Goal: Information Seeking & Learning: Learn about a topic

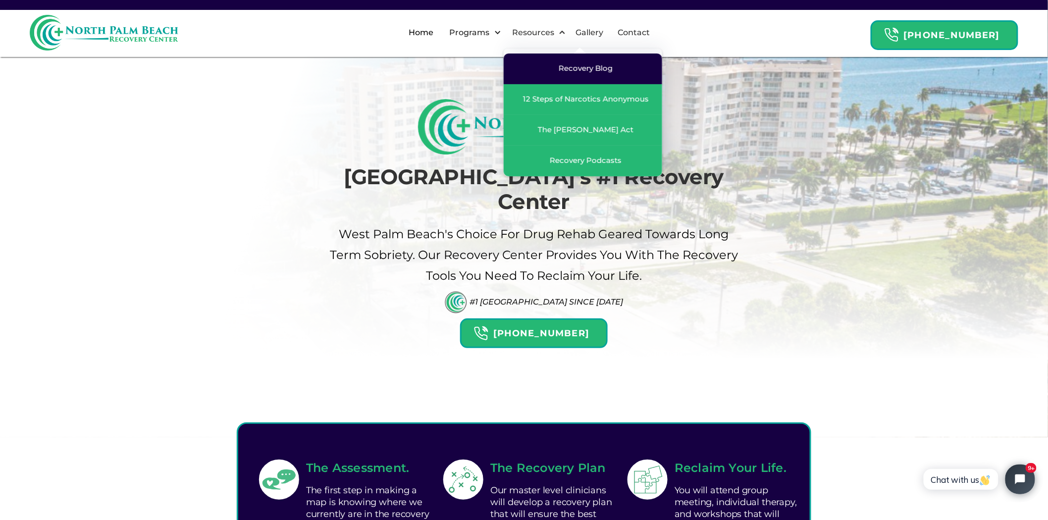
click at [576, 67] on div "Recovery Blog" at bounding box center [586, 68] width 54 height 10
drag, startPoint x: 780, startPoint y: 112, endPoint x: 814, endPoint y: 103, distance: 35.3
click at [781, 112] on div "[GEOGRAPHIC_DATA]'s #1 Recovery Center [GEOGRAPHIC_DATA]'s Choice For drug Reha…" at bounding box center [524, 253] width 575 height 309
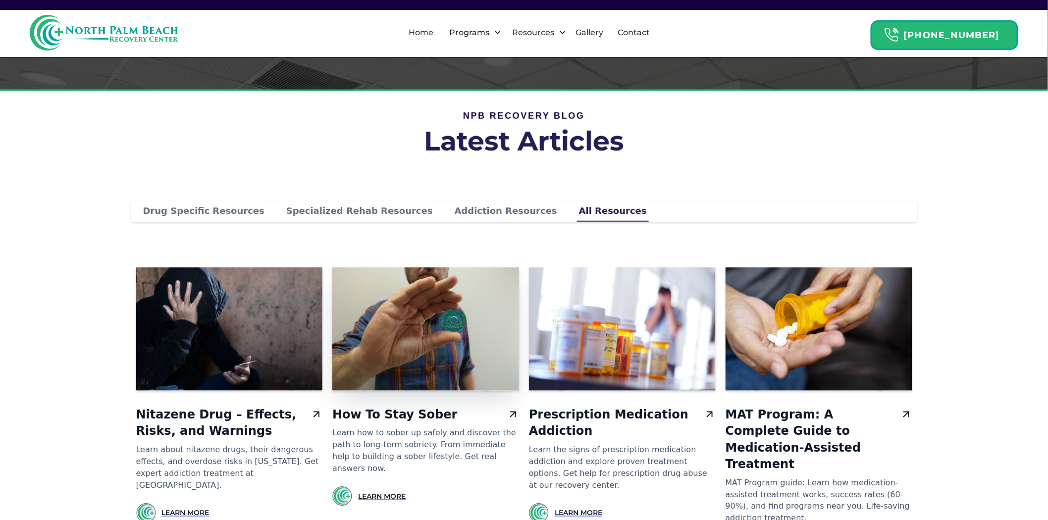
scroll to position [330, 0]
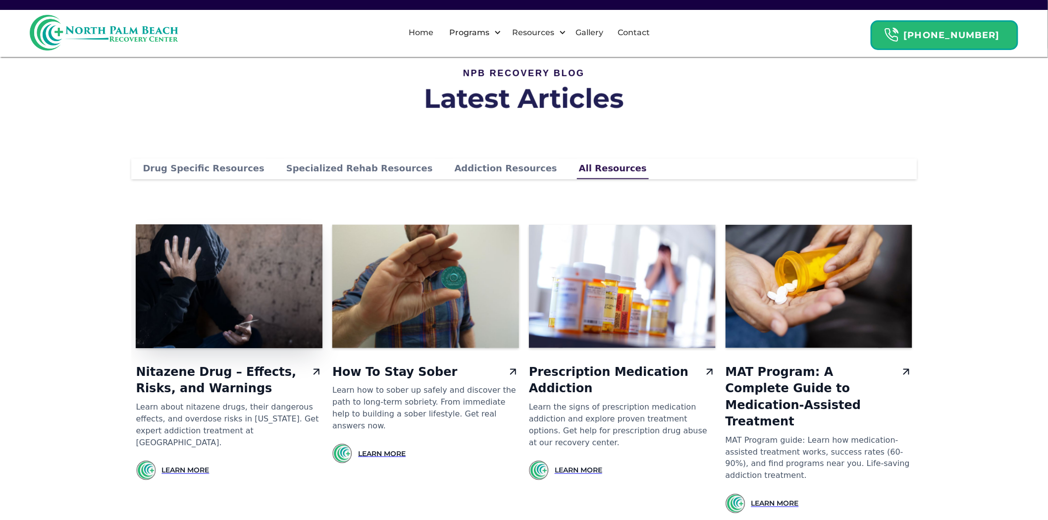
click at [225, 321] on img at bounding box center [229, 286] width 196 height 129
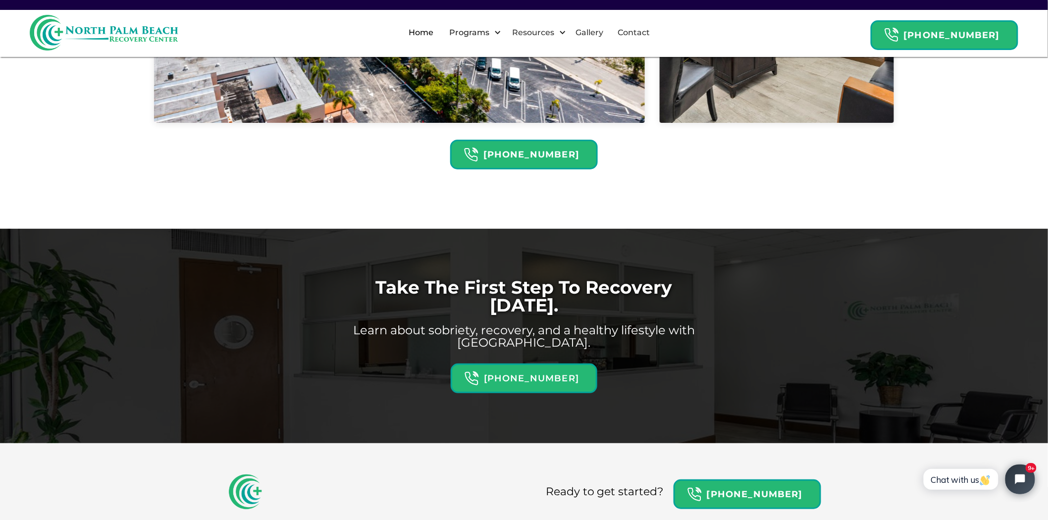
scroll to position [3033, 0]
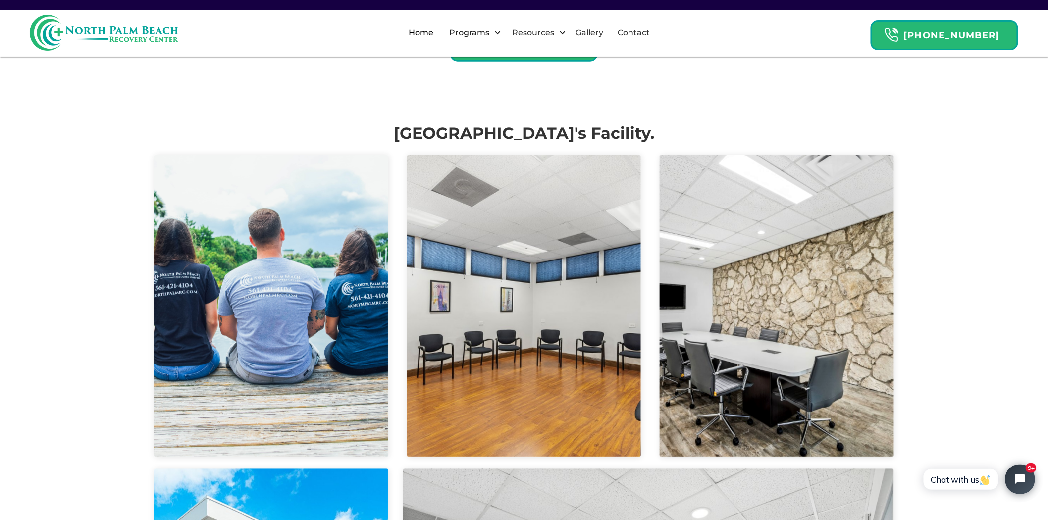
drag, startPoint x: 1041, startPoint y: 300, endPoint x: 1051, endPoint y: 263, distance: 38.5
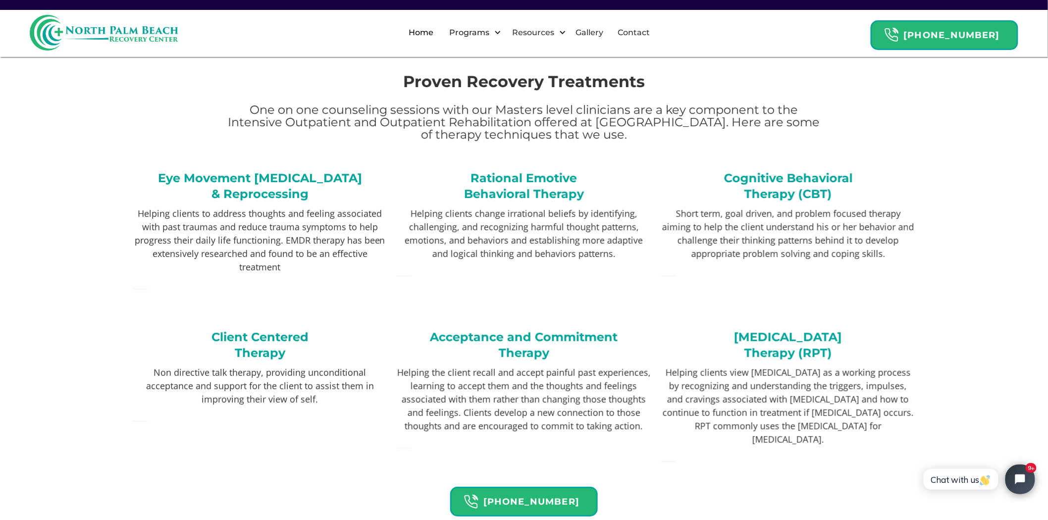
drag, startPoint x: 1047, startPoint y: 263, endPoint x: 1056, endPoint y: 211, distance: 53.3
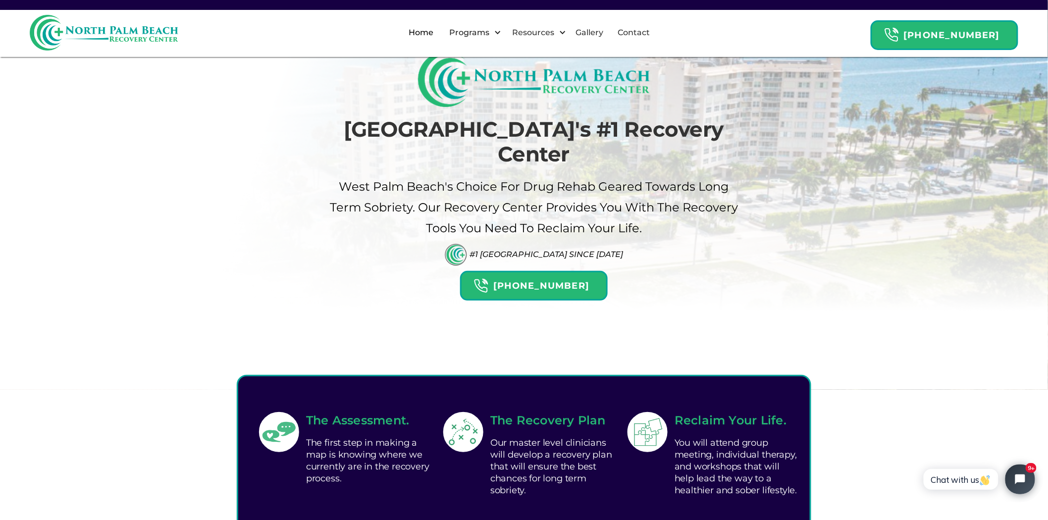
scroll to position [0, 0]
